Goal: Task Accomplishment & Management: Use online tool/utility

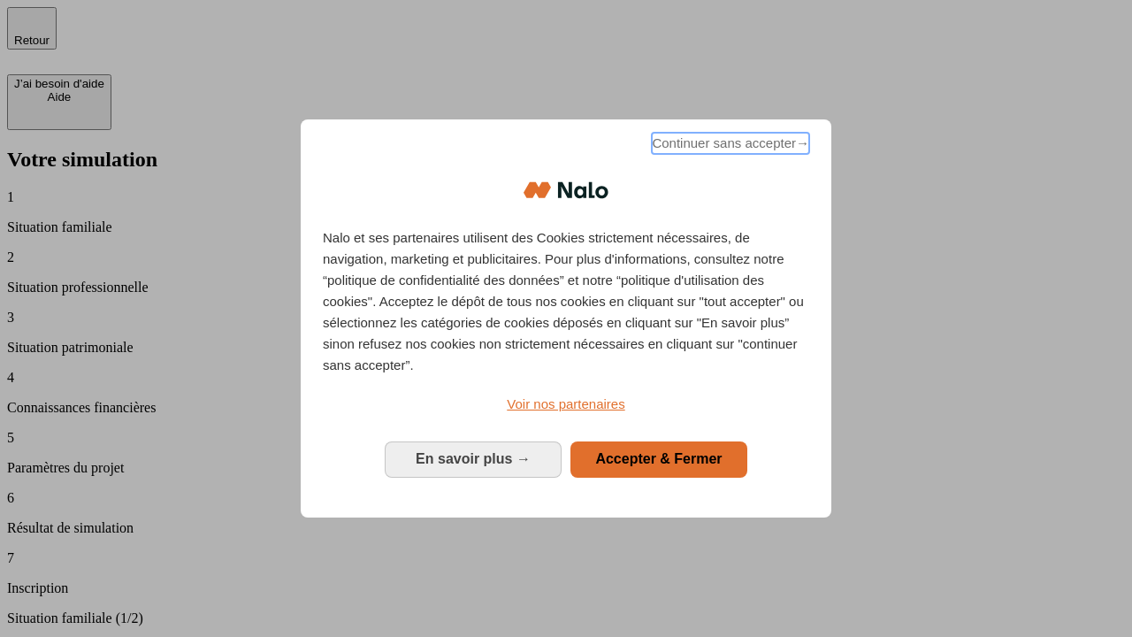
click at [728, 146] on span "Continuer sans accepter →" at bounding box center [730, 143] width 157 height 21
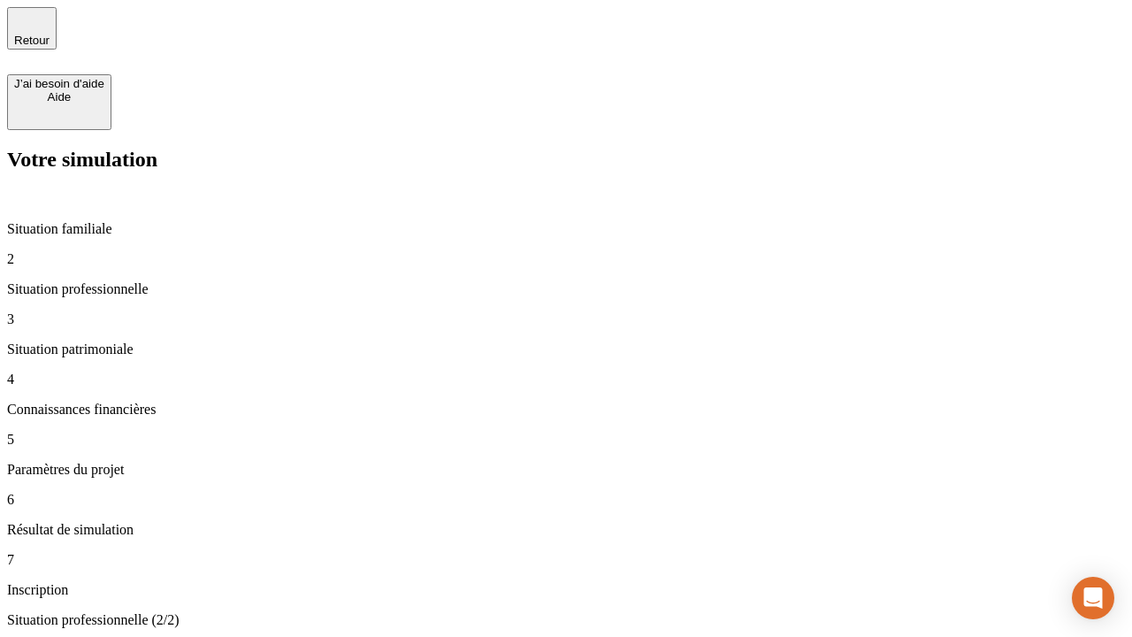
type input "30 000"
